Goal: Information Seeking & Learning: Learn about a topic

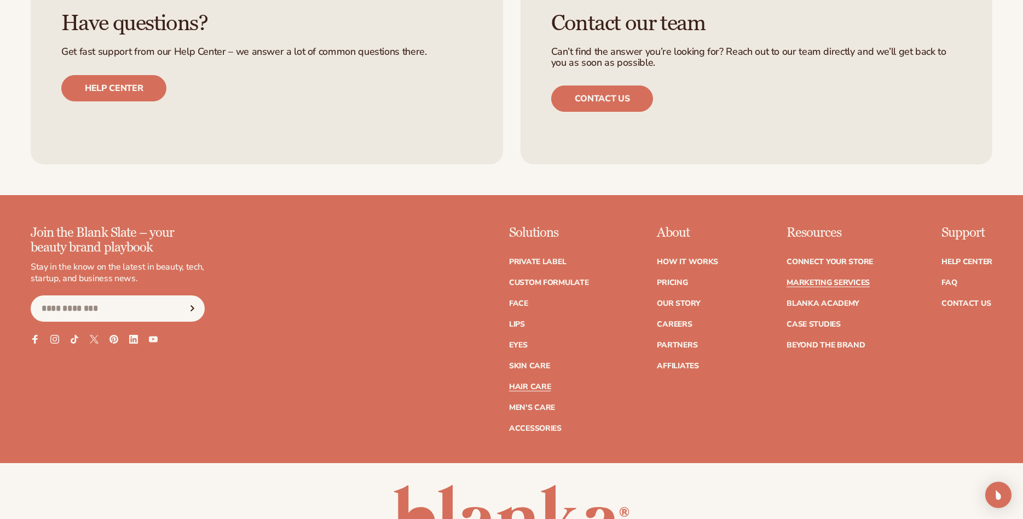
scroll to position [2737, 0]
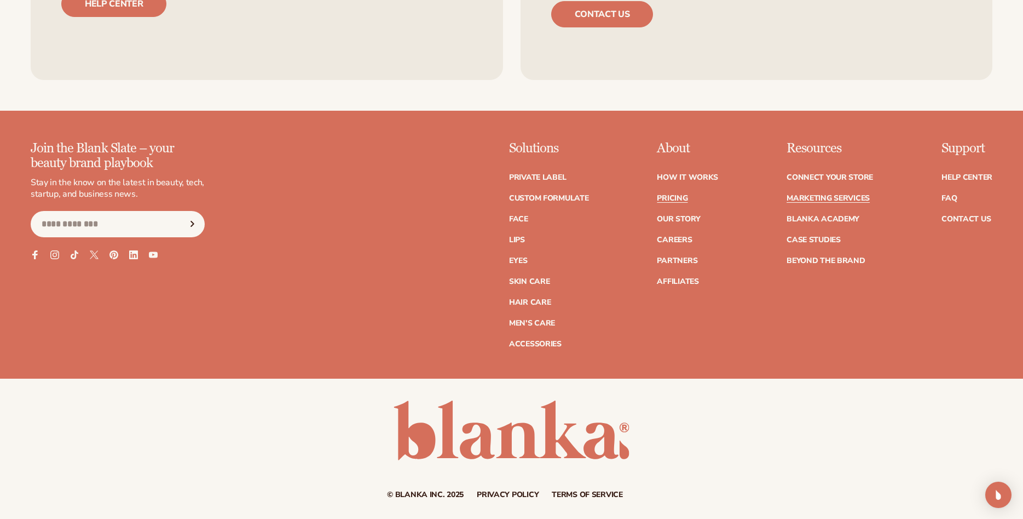
click at [668, 195] on link "Pricing" at bounding box center [672, 198] width 31 height 8
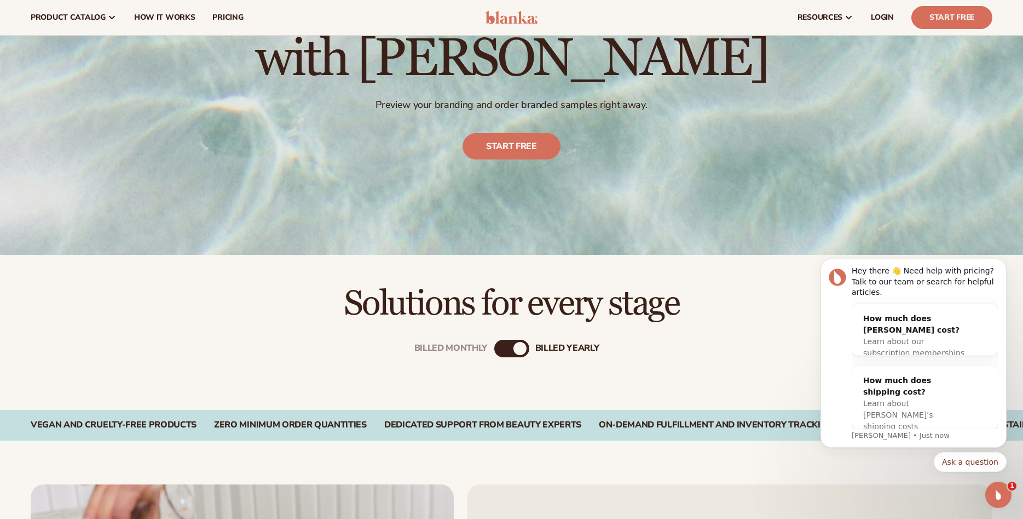
click at [510, 346] on div "Billed Monthly billed Yearly" at bounding box center [511, 349] width 35 height 18
click at [517, 347] on div "billed Yearly" at bounding box center [520, 348] width 13 height 13
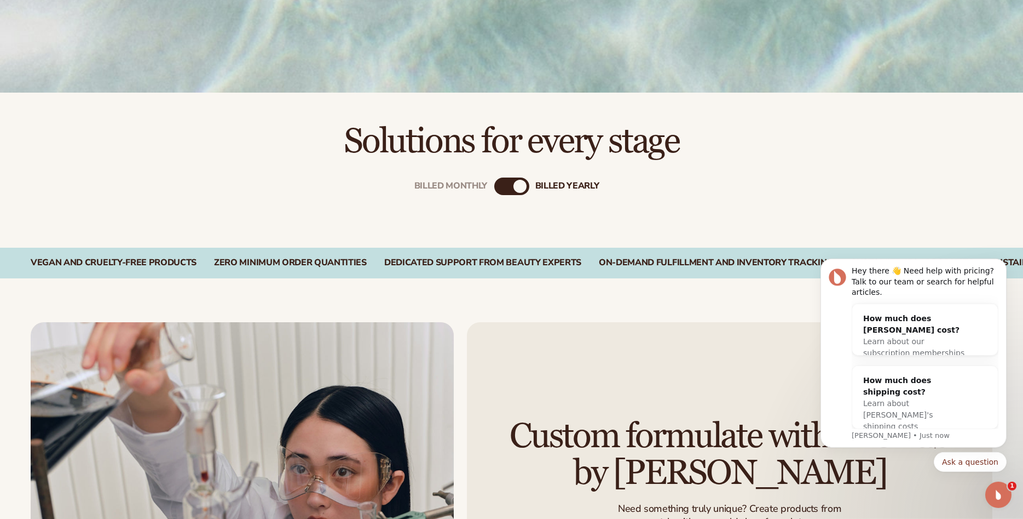
scroll to position [335, 0]
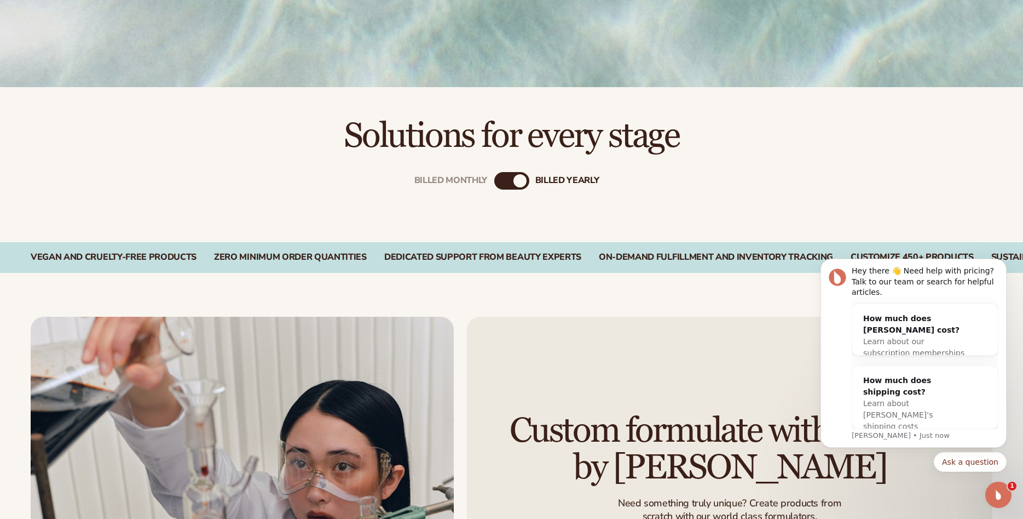
click at [649, 186] on div "Billed Monthly billed Yearly" at bounding box center [511, 198] width 705 height 88
drag, startPoint x: 511, startPoint y: 183, endPoint x: 488, endPoint y: 181, distance: 23.1
click at [494, 181] on div "Billed Monthly billed Yearly" at bounding box center [511, 181] width 35 height 18
click at [468, 180] on div "Billed Monthly" at bounding box center [451, 180] width 73 height 10
click at [156, 262] on div "Vegan and Cruelty-Free Products" at bounding box center [114, 257] width 166 height 10
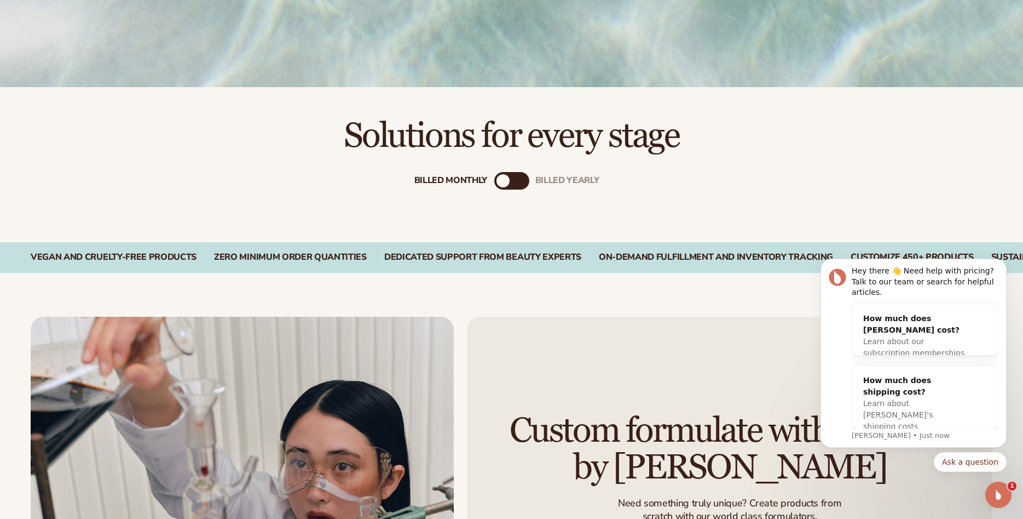
click at [265, 261] on div "Zero Minimum Order QuantitieS" at bounding box center [290, 257] width 153 height 10
drag, startPoint x: 480, startPoint y: 263, endPoint x: 327, endPoint y: 267, distance: 153.4
click at [327, 267] on div "Vegan and Cruelty-Free Products Zero Minimum Order QuantitieS Dedicated Support…" at bounding box center [511, 257] width 1023 height 31
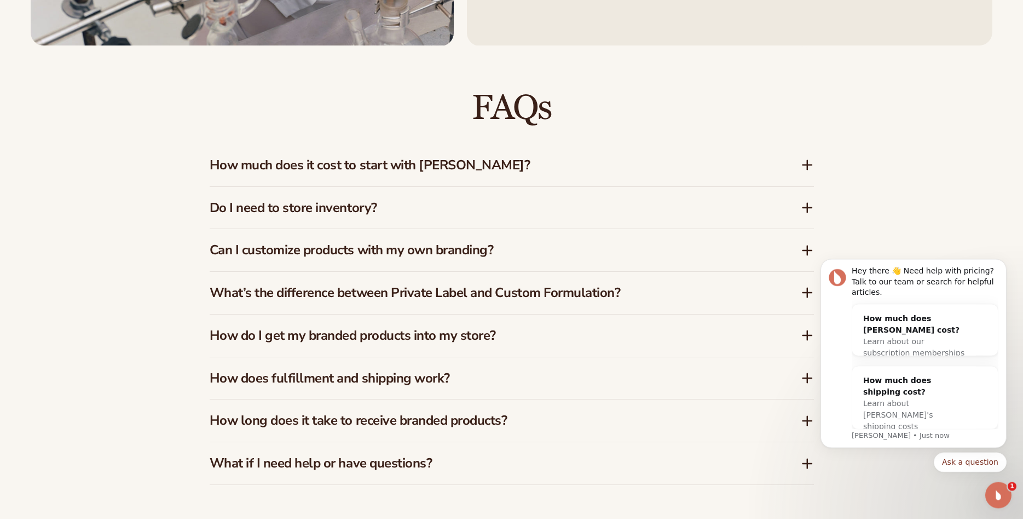
scroll to position [1117, 0]
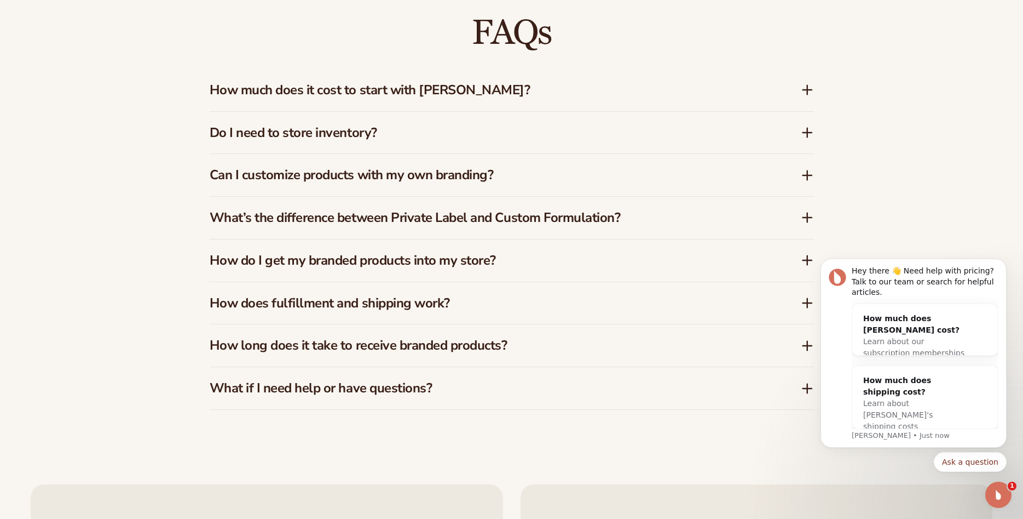
click at [406, 131] on h3 "Do I need to store inventory?" at bounding box center [489, 133] width 559 height 16
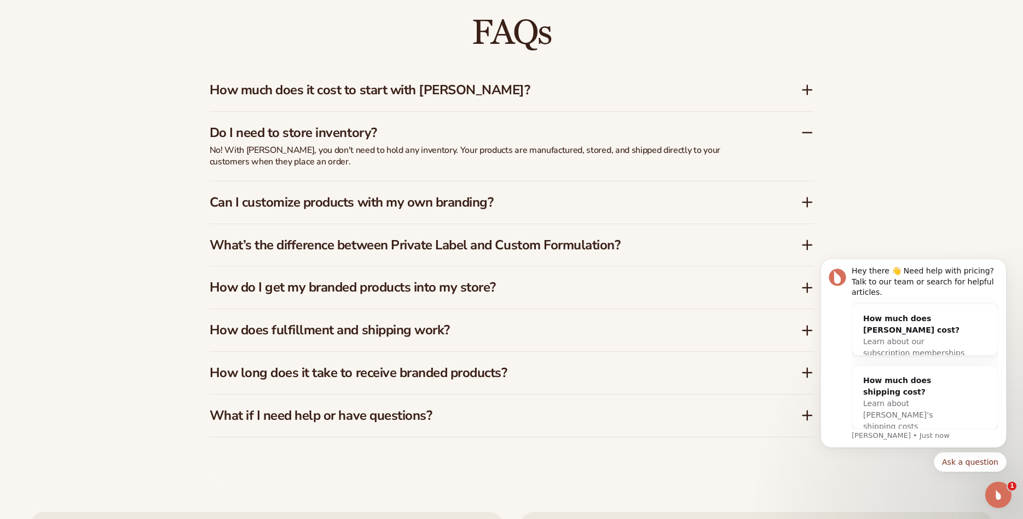
click at [213, 203] on h3 "Can I customize products with my own branding?" at bounding box center [489, 202] width 559 height 16
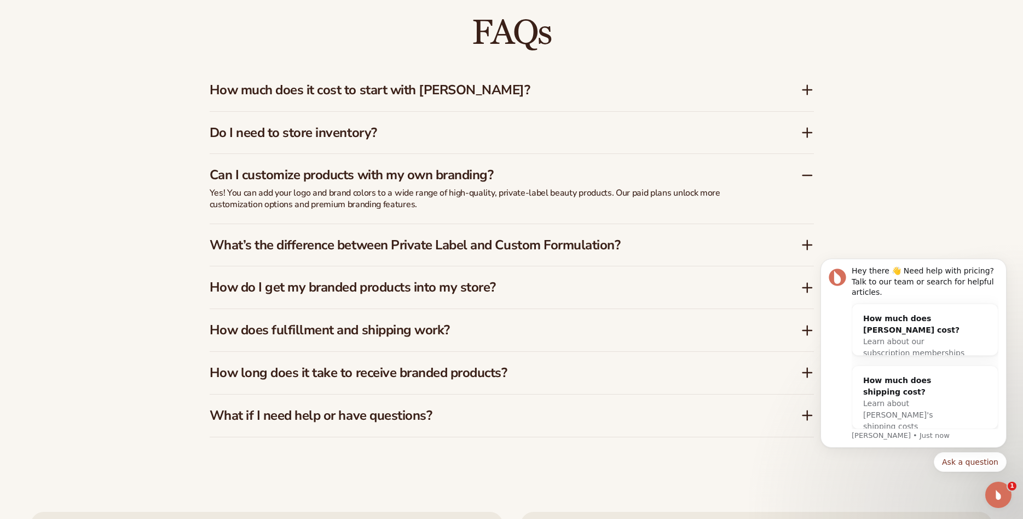
click at [287, 248] on h3 "What’s the difference between Private Label and Custom Formulation?" at bounding box center [489, 245] width 559 height 16
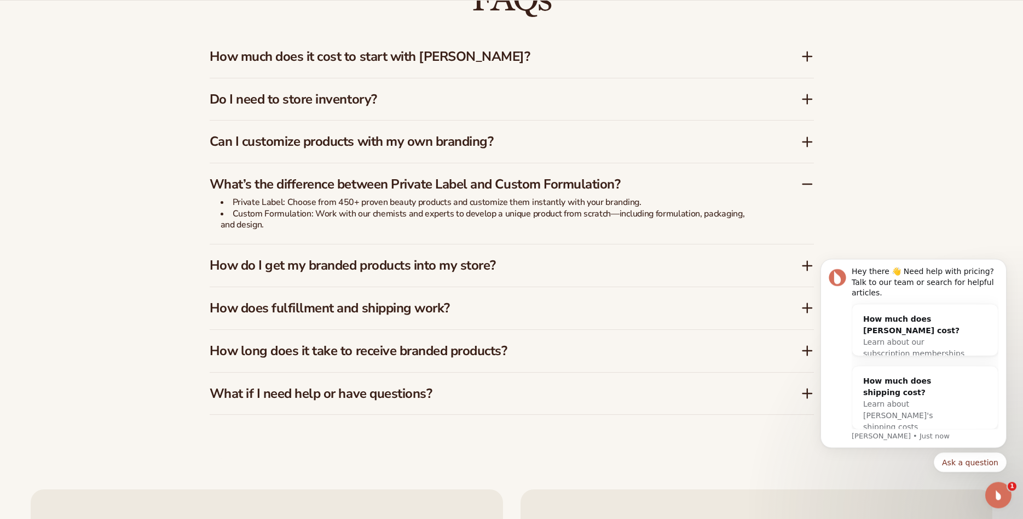
scroll to position [1173, 0]
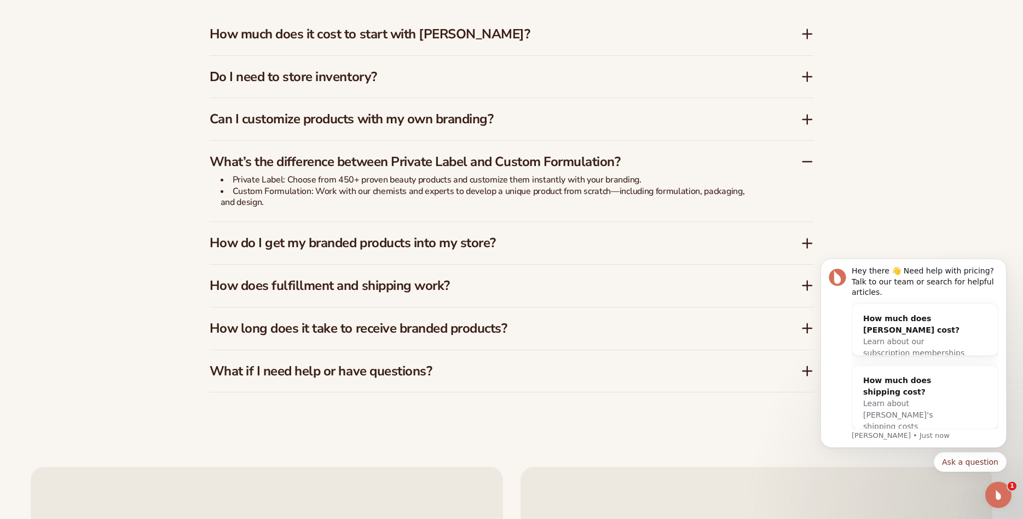
click at [246, 243] on h3 "How do I get my branded products into my store?" at bounding box center [489, 243] width 559 height 16
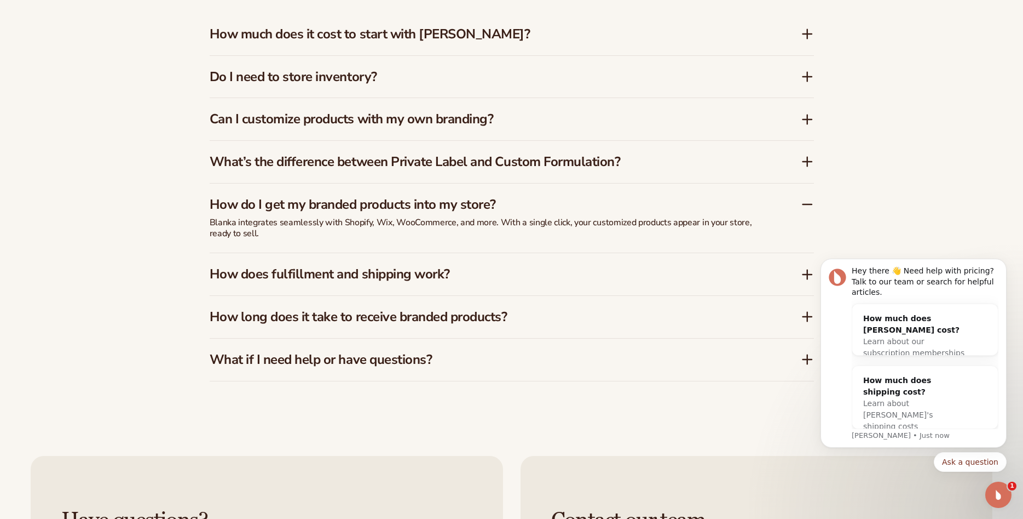
click at [248, 275] on h3 "How does fulfillment and shipping work?" at bounding box center [489, 274] width 559 height 16
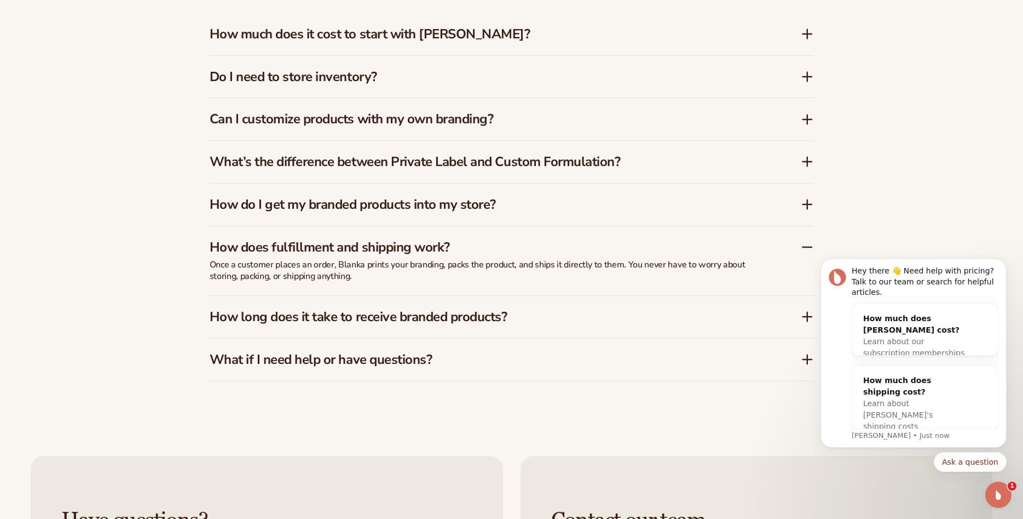
click at [224, 317] on h3 "How long does it take to receive branded products?" at bounding box center [489, 317] width 559 height 16
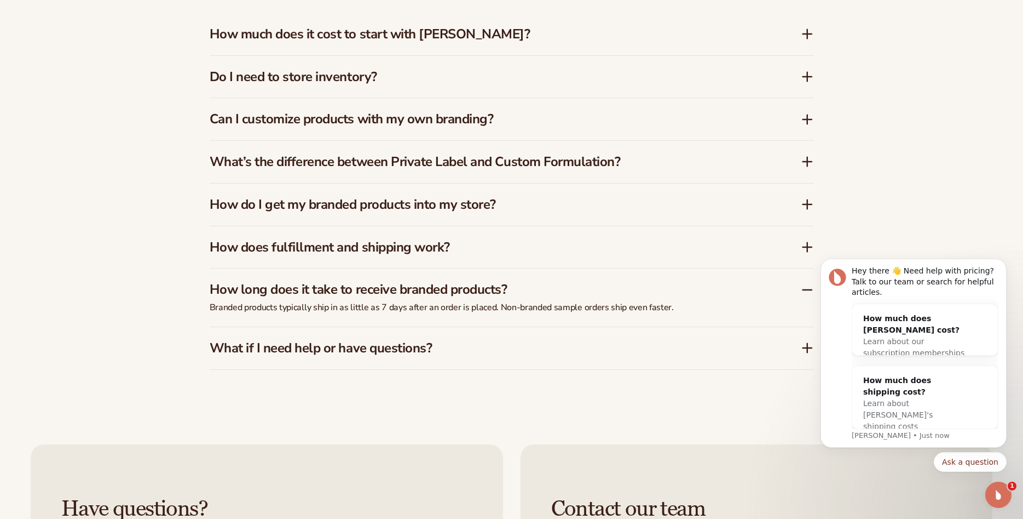
click at [278, 307] on p "Branded products typically ship in as little as 7 days after an order is placed…" at bounding box center [484, 307] width 548 height 11
click at [512, 313] on p "Branded products typically ship in as little as 7 days after an order is placed…" at bounding box center [484, 307] width 548 height 11
click at [340, 351] on h3 "What if I need help or have questions?" at bounding box center [489, 348] width 559 height 16
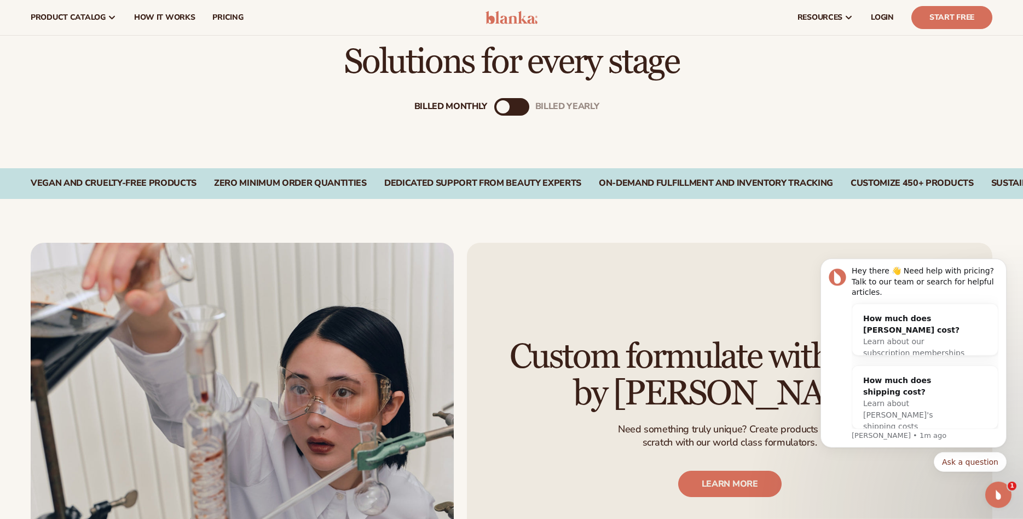
scroll to position [391, 0]
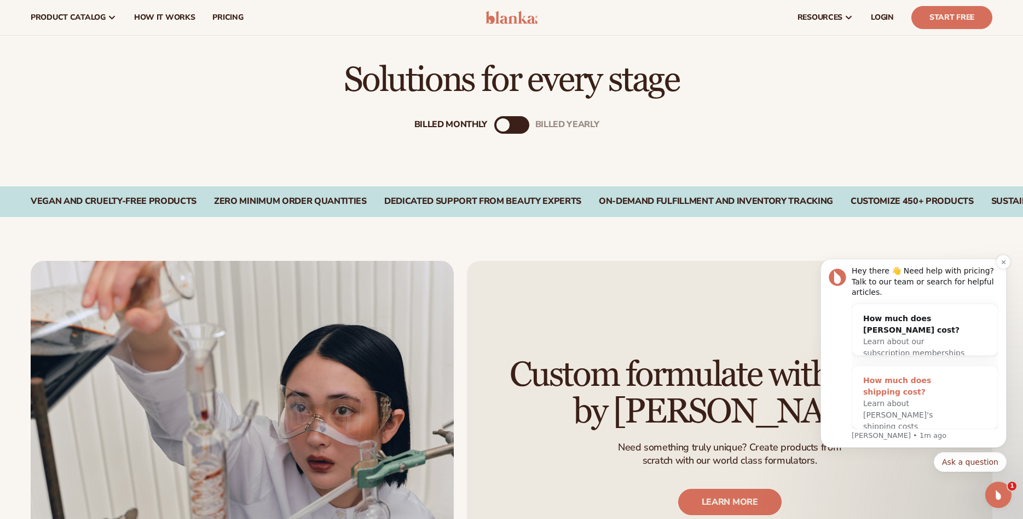
click at [913, 379] on div "How much does shipping cost?" at bounding box center [915, 386] width 102 height 23
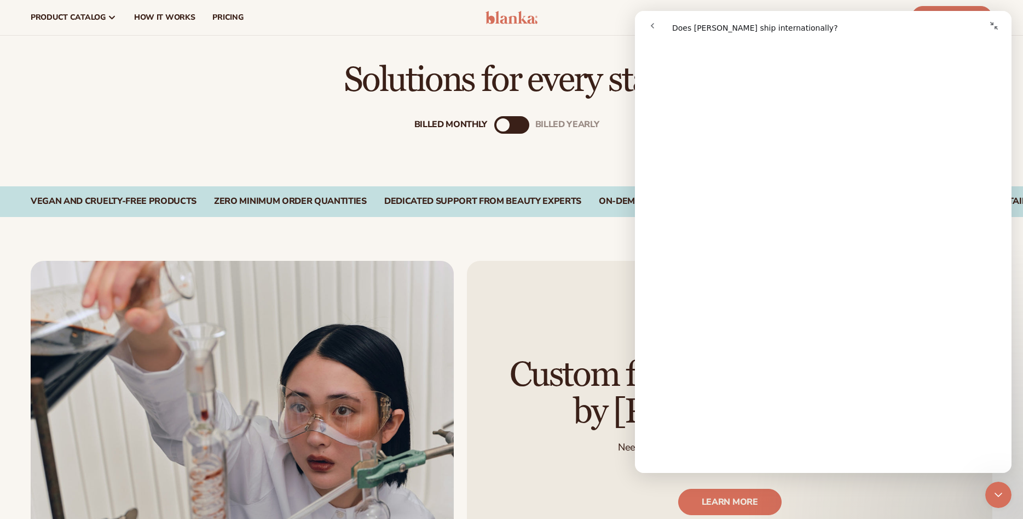
scroll to position [1173, 0]
